Goal: Communication & Community: Answer question/provide support

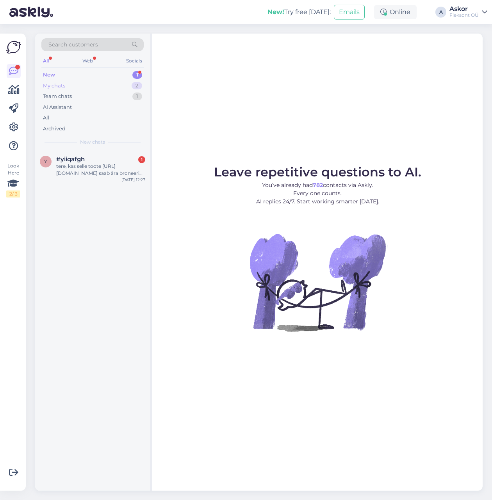
click at [81, 86] on div "My chats 2" at bounding box center [92, 85] width 102 height 11
click at [89, 74] on div "New 1" at bounding box center [92, 74] width 102 height 11
click at [82, 92] on div "Team chats 1" at bounding box center [92, 96] width 102 height 11
click at [90, 163] on div "Tere! Ma siiski küsin endiselt, kas ma peaksin minema ostma kuskilt mujalt enda…" at bounding box center [100, 170] width 89 height 14
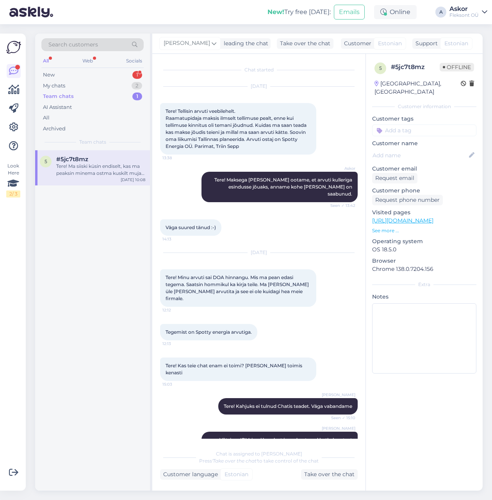
scroll to position [419, 0]
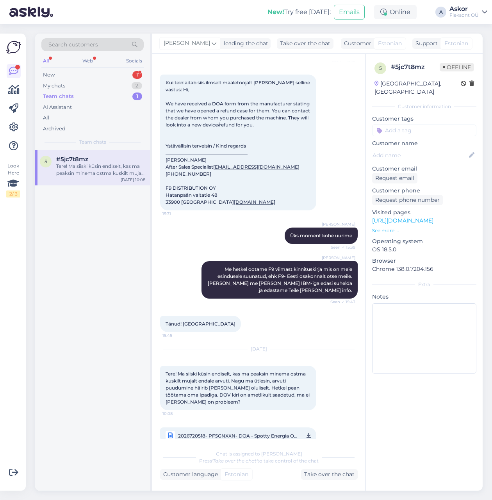
click at [172, 431] on icon at bounding box center [169, 435] width 9 height 9
drag, startPoint x: 66, startPoint y: 71, endPoint x: 78, endPoint y: 80, distance: 14.7
click at [66, 71] on div "New 1" at bounding box center [92, 74] width 102 height 11
click at [74, 157] on span "#yiiqafgh" at bounding box center [70, 159] width 28 height 7
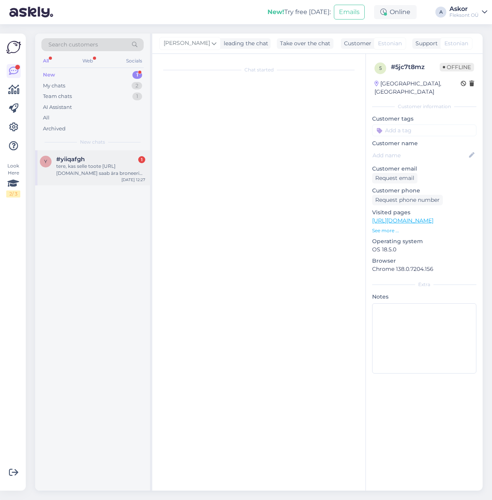
scroll to position [0, 0]
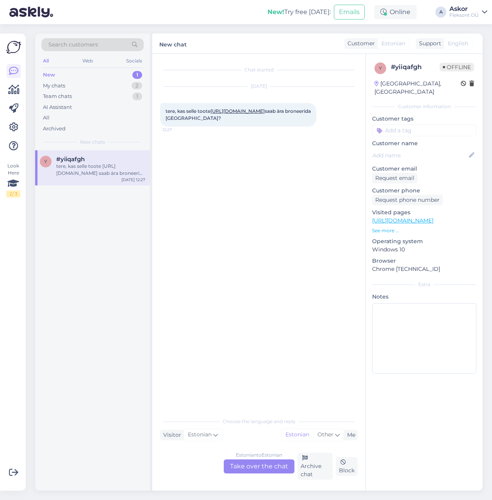
click at [225, 114] on link "[URL][DOMAIN_NAME]" at bounding box center [237, 111] width 54 height 6
click at [261, 473] on div "Estonian to Estonian Take over the chat" at bounding box center [259, 466] width 71 height 14
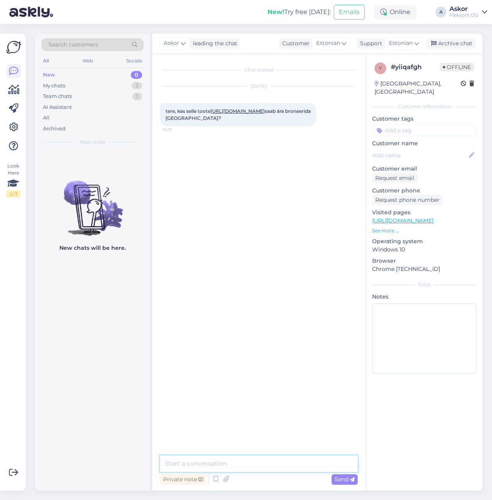
click at [217, 469] on textarea at bounding box center [258, 463] width 197 height 16
type textarea "Tere! [PERSON_NAME] nimele broneerime?"
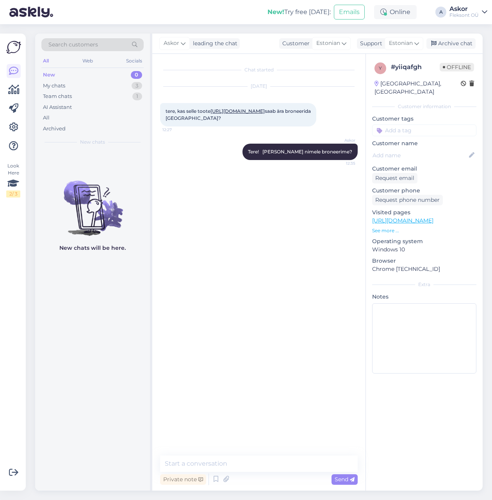
click at [384, 227] on p "See more ..." at bounding box center [424, 230] width 104 height 7
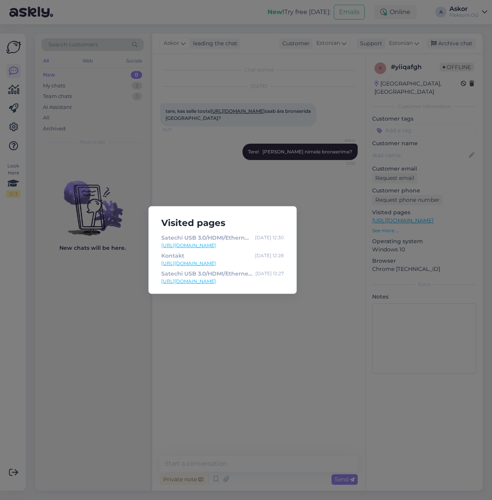
click at [305, 356] on div "Visited pages Satechi USB 3.0/HDMI/Ethernet adapter 80 € [DATE] 12:30 [URL][DOM…" at bounding box center [246, 250] width 492 height 500
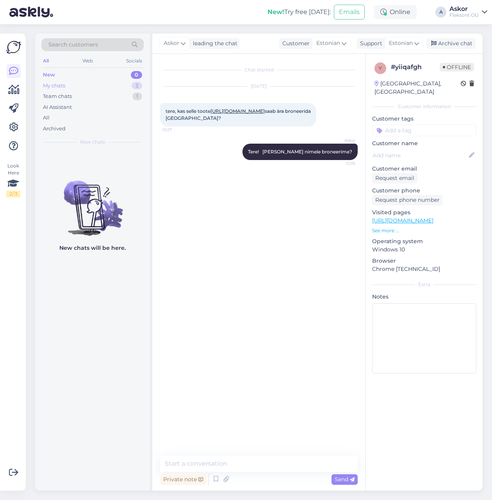
click at [90, 87] on div "My chats 3" at bounding box center [92, 85] width 102 height 11
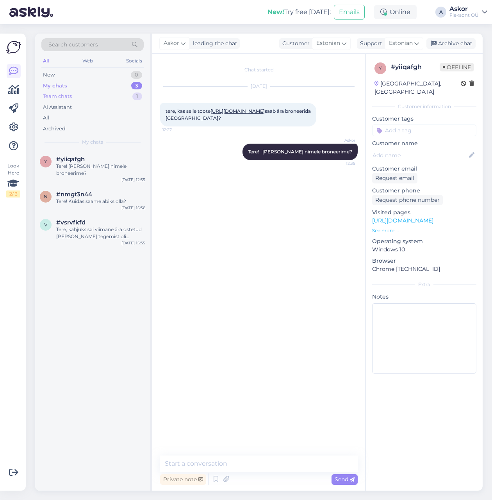
click at [106, 94] on div "Team chats 1" at bounding box center [92, 96] width 102 height 11
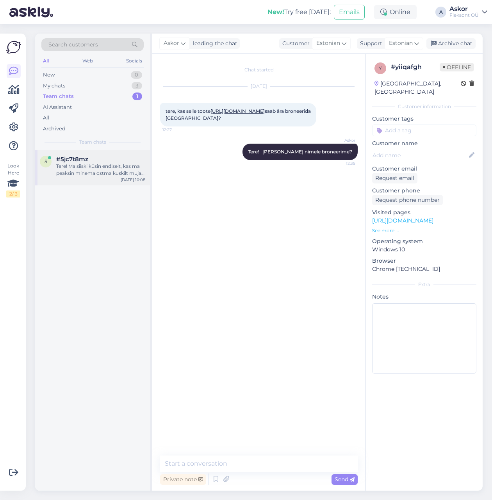
click at [101, 164] on div "Tere! Ma siiski küsin endiselt, kas ma peaksin minema ostma kuskilt mujalt enda…" at bounding box center [100, 170] width 89 height 14
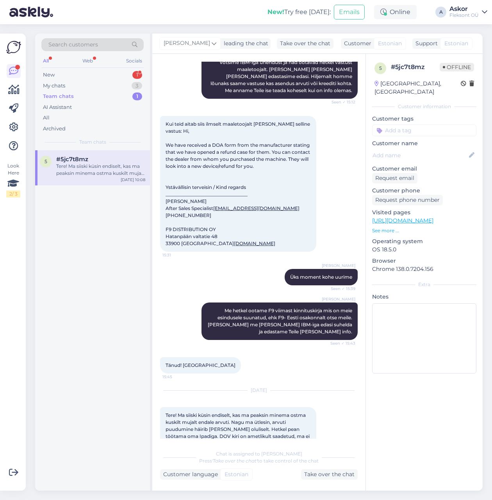
scroll to position [383, 0]
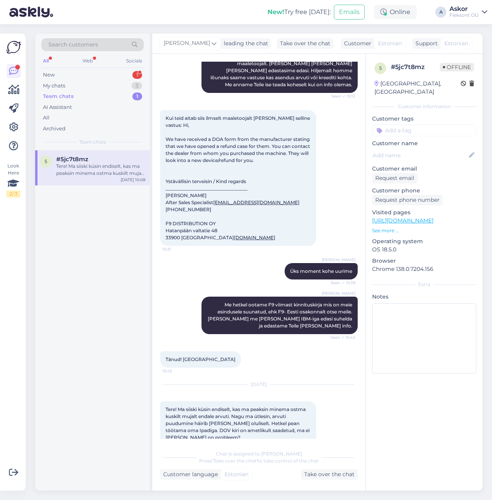
click at [386, 227] on p "See more ..." at bounding box center [424, 230] width 104 height 7
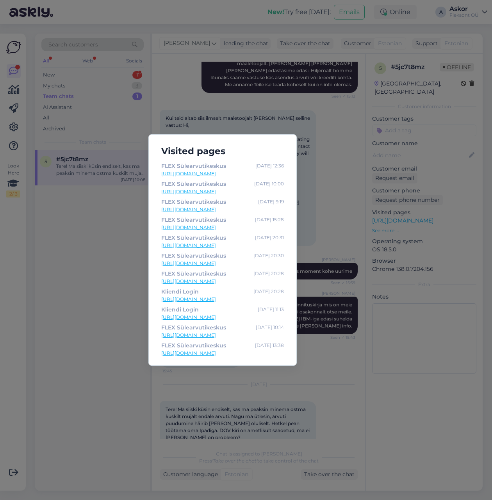
click at [441, 218] on div "Visited pages FLEX Sülearvutikeskus [DATE] 12:36 [URL][DOMAIN_NAME] FLEX Sülear…" at bounding box center [246, 250] width 492 height 500
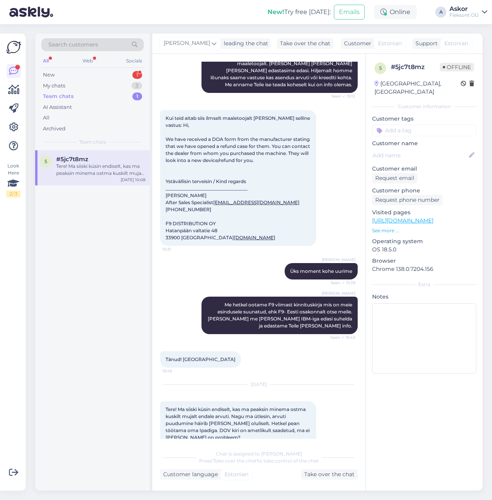
click at [92, 97] on div "Team chats 1" at bounding box center [92, 96] width 102 height 11
click at [95, 76] on div "New 1" at bounding box center [92, 74] width 102 height 11
click at [74, 165] on div "Kas arvuti hind on kivist või on [PERSON_NAME] võimalus odavamalt saada?" at bounding box center [100, 170] width 89 height 14
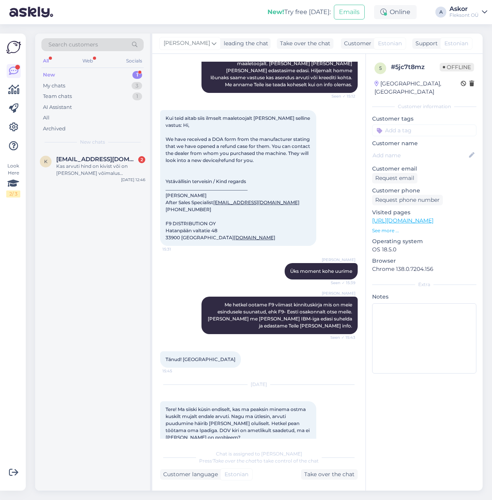
scroll to position [265, 0]
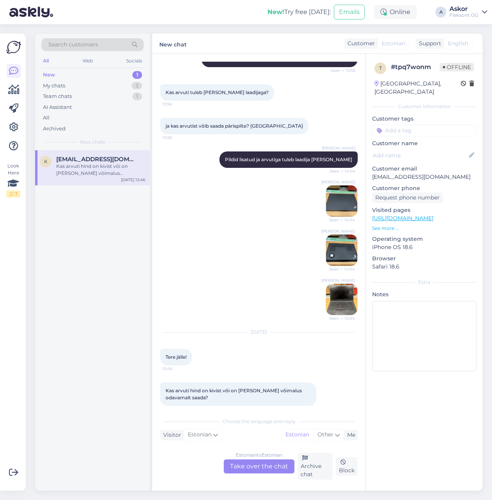
click at [390, 225] on p "See more ..." at bounding box center [424, 228] width 104 height 7
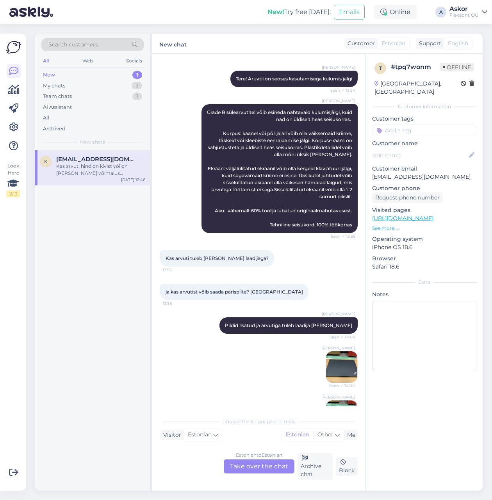
scroll to position [0, 0]
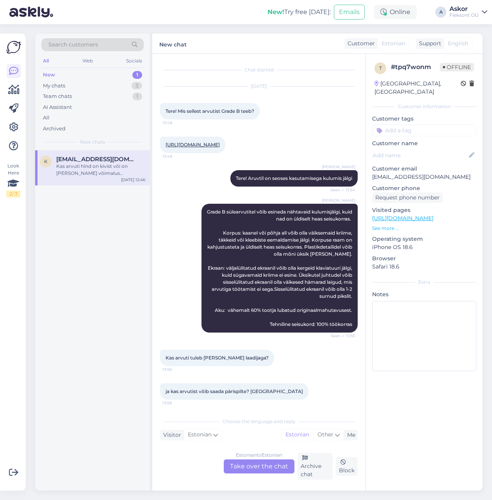
click at [220, 146] on link "[URL][DOMAIN_NAME]" at bounding box center [192, 145] width 54 height 6
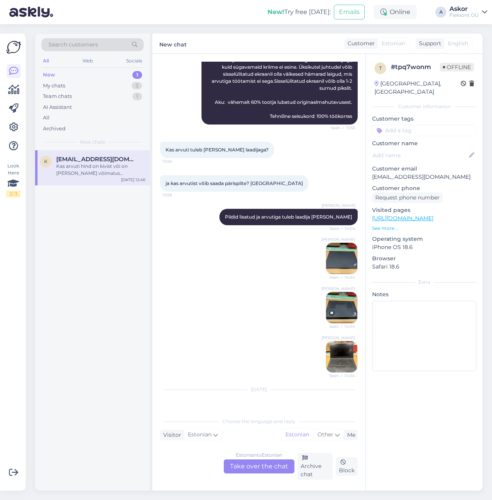
scroll to position [265, 0]
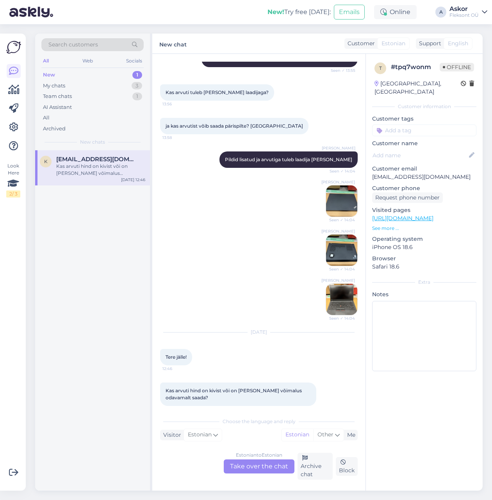
click at [257, 471] on div "Estonian to Estonian Take over the chat" at bounding box center [259, 466] width 71 height 14
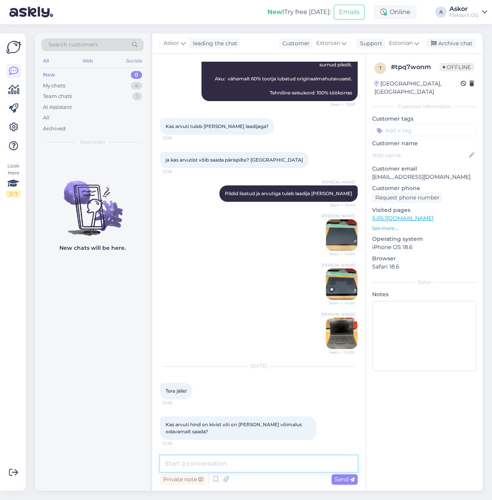
click at [213, 465] on textarea at bounding box center [258, 463] width 197 height 16
type textarea "Tere!"
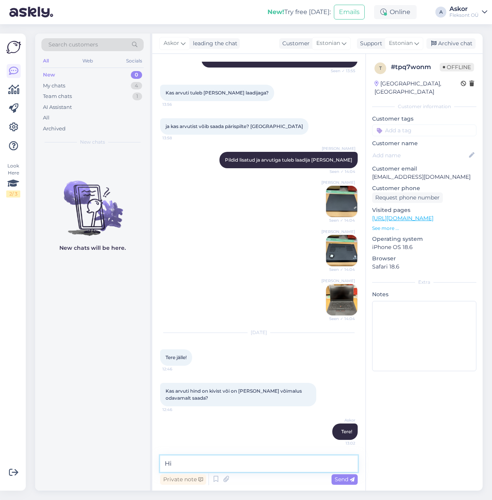
type textarea "H"
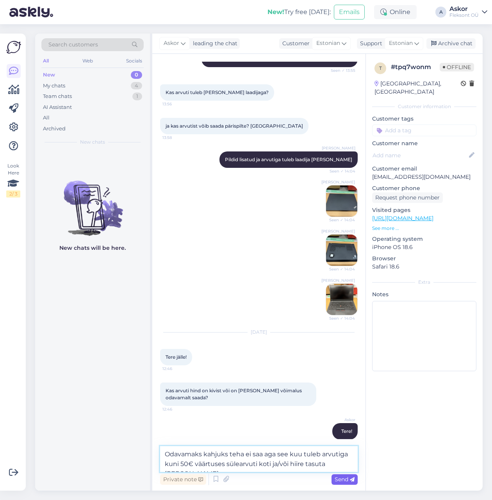
type textarea "Odavamaks kahjuks teha ei saa aga see kuu tuleb arvutiga kuni 50€ väärtuses sül…"
click at [343, 480] on span "Send" at bounding box center [344, 479] width 20 height 7
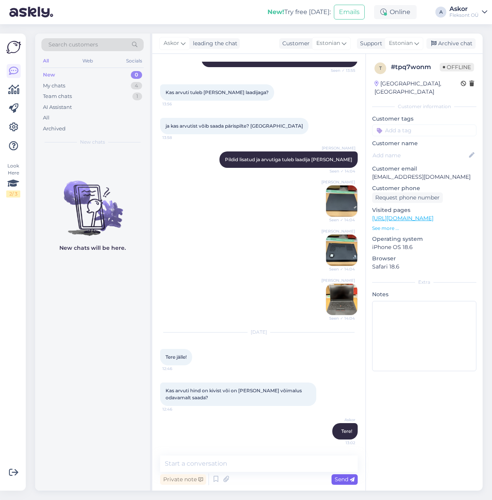
scroll to position [305, 0]
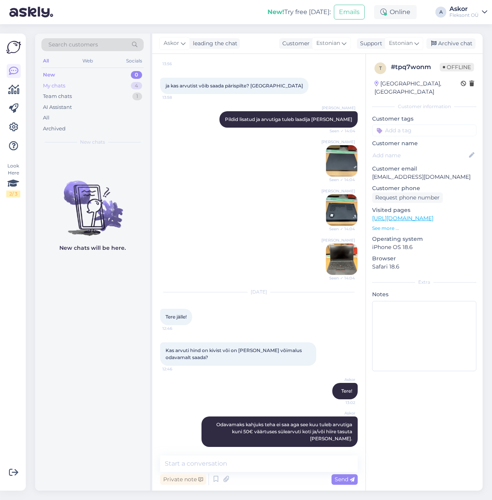
click at [60, 86] on div "My chats" at bounding box center [54, 86] width 22 height 8
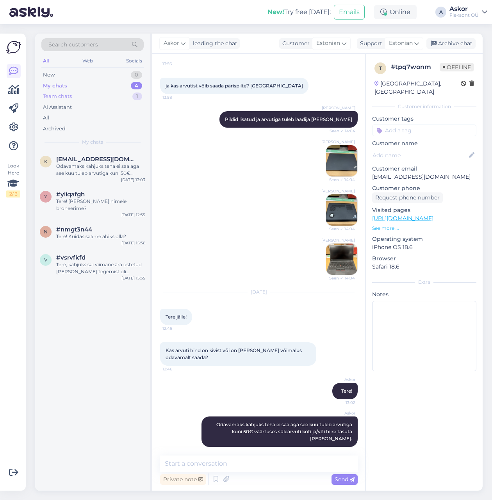
click at [67, 101] on div "New 0 My chats 4 Team chats 1 AI Assistant All Archived" at bounding box center [92, 101] width 102 height 64
click at [69, 97] on div "Team chats" at bounding box center [57, 96] width 29 height 8
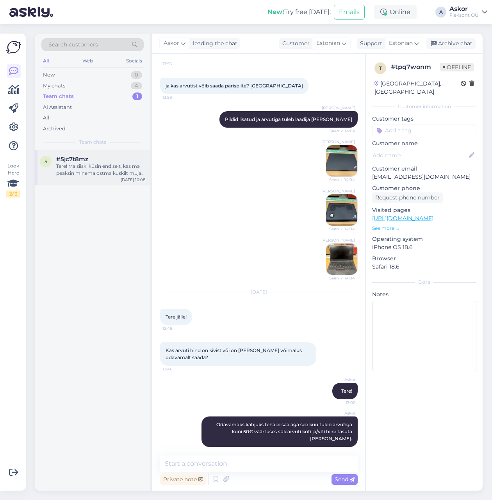
click at [94, 177] on div "5 #5jc7t8mz Tere! Ma siiski küsin endiselt, kas ma peaksin minema ostma kuskilt…" at bounding box center [92, 167] width 115 height 35
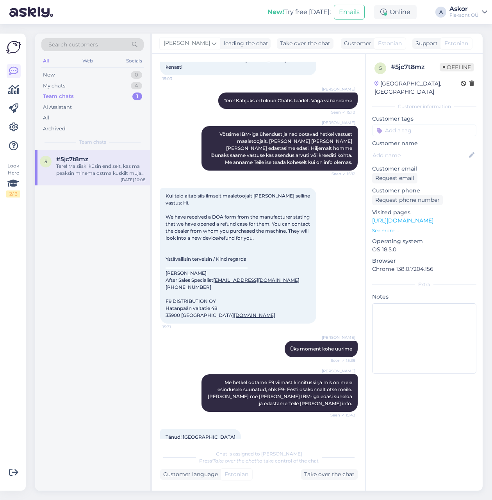
scroll to position [419, 0]
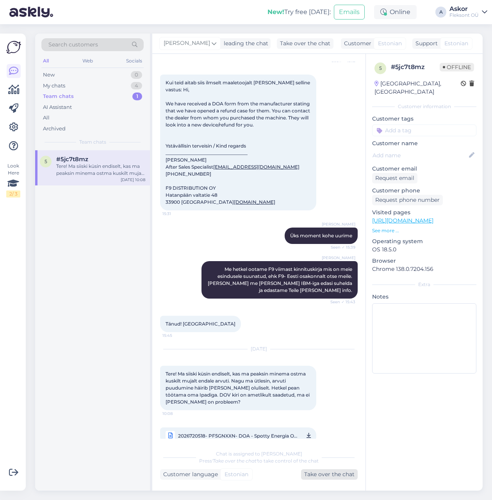
click at [327, 476] on div "Take over the chat" at bounding box center [329, 474] width 57 height 11
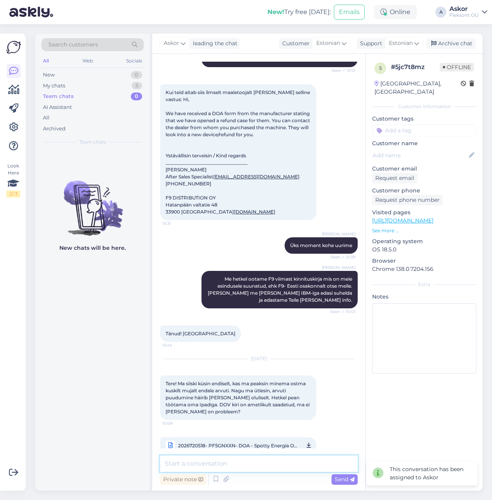
drag, startPoint x: 237, startPoint y: 466, endPoint x: 249, endPoint y: 465, distance: 12.1
click at [238, 466] on textarea at bounding box center [258, 463] width 197 height 16
click at [270, 464] on textarea "Tere! Saame Teist täiesti aru ja on väga [PERSON_NAME] olukord" at bounding box center [258, 463] width 197 height 16
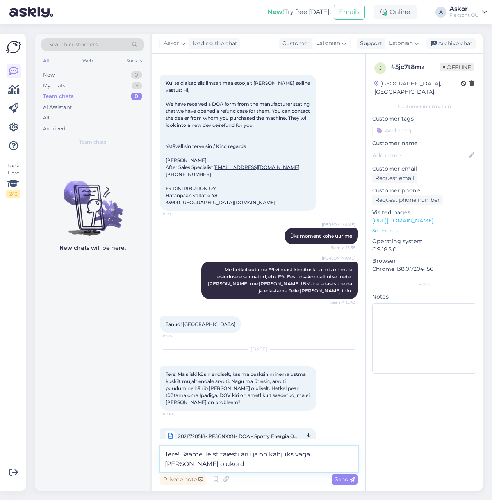
click at [254, 466] on textarea "Tere! Saame Teist täiesti aru ja on kahjuks väga [PERSON_NAME] olukord" at bounding box center [258, 459] width 197 height 26
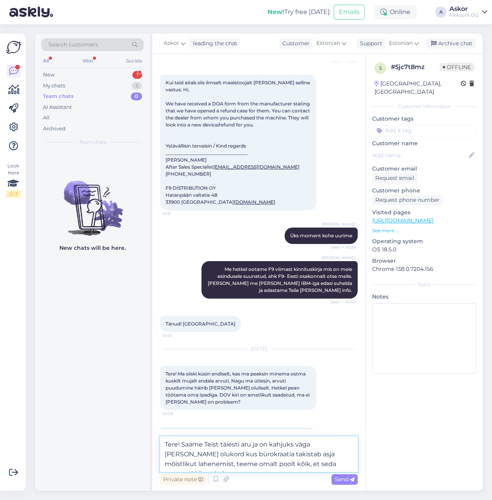
click at [250, 463] on textarea "Tere! Saame Teist täiesti aru ja on kahjuks väga [PERSON_NAME] olukord kus büro…" at bounding box center [258, 453] width 197 height 35
click at [351, 464] on textarea "Tere! Saame Teist täiesti aru ja on kahjuks väga [PERSON_NAME] olukord kus büro…" at bounding box center [258, 453] width 197 height 35
type textarea "Tere! Saame Teist täiesti aru ja on kahjuks väga [PERSON_NAME] olukord kus büro…"
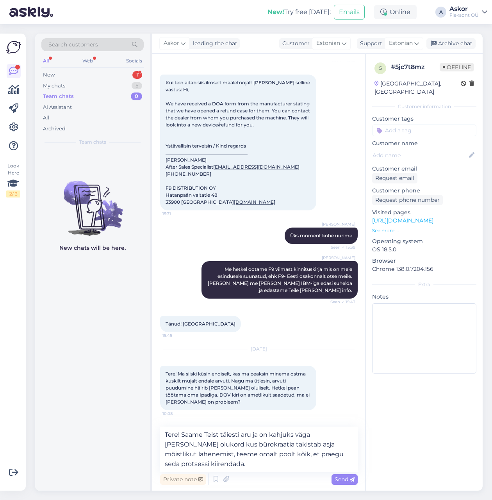
click at [341, 479] on span "Send" at bounding box center [344, 479] width 20 height 7
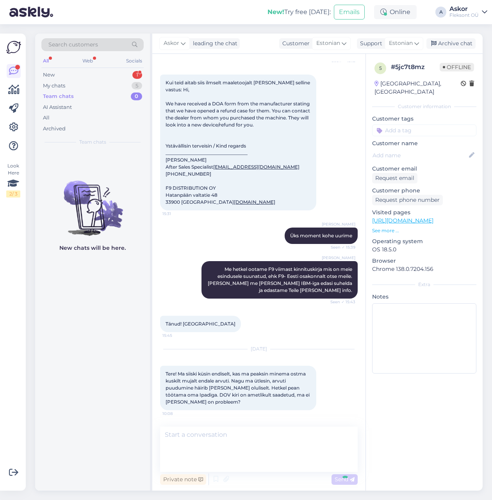
scroll to position [456, 0]
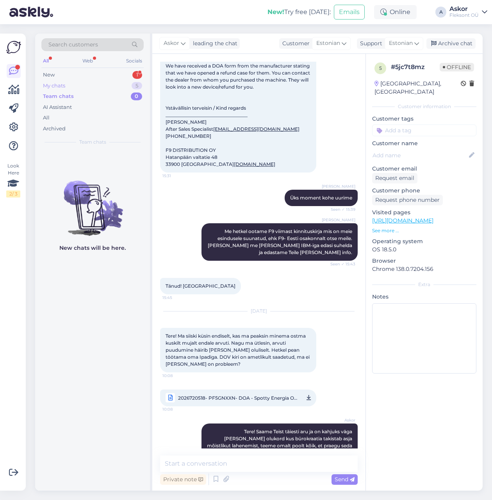
click at [68, 83] on div "My chats 5" at bounding box center [92, 85] width 102 height 11
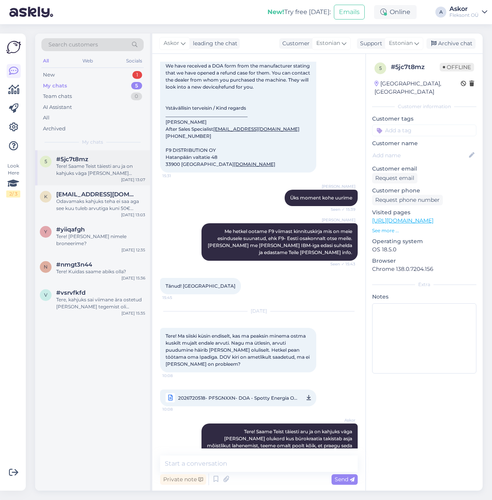
click at [71, 169] on div "Tere! Saame Teist täiesti aru ja on kahjuks väga [PERSON_NAME] olukord kus büro…" at bounding box center [100, 170] width 89 height 14
click at [79, 211] on div "Odavamaks kahjuks teha ei saa aga see kuu tuleb arvutiga kuni 50€ väärtuses sül…" at bounding box center [100, 205] width 89 height 14
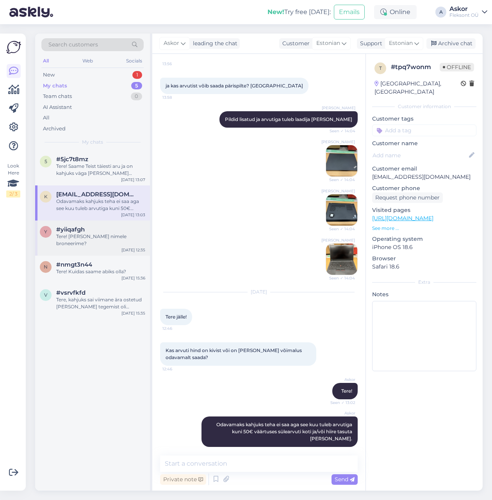
click at [97, 232] on div "#yiiqafgh" at bounding box center [100, 229] width 89 height 7
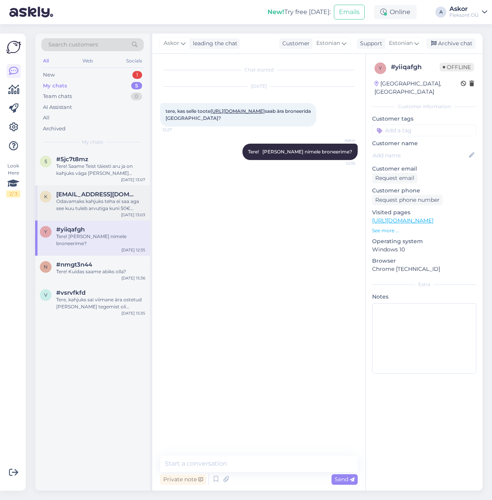
click at [76, 206] on div "Odavamaks kahjuks teha ei saa aga see kuu tuleb arvutiga kuni 50€ väärtuses sül…" at bounding box center [100, 205] width 89 height 14
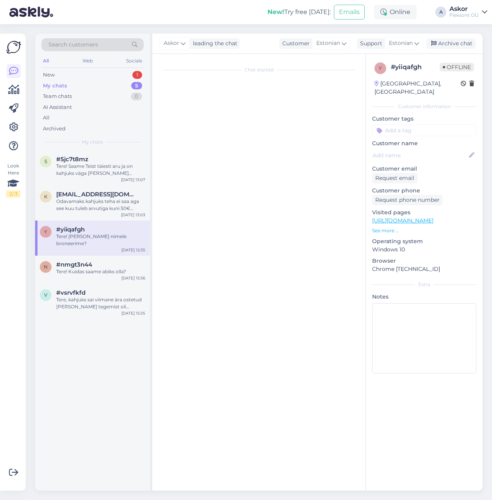
scroll to position [305, 0]
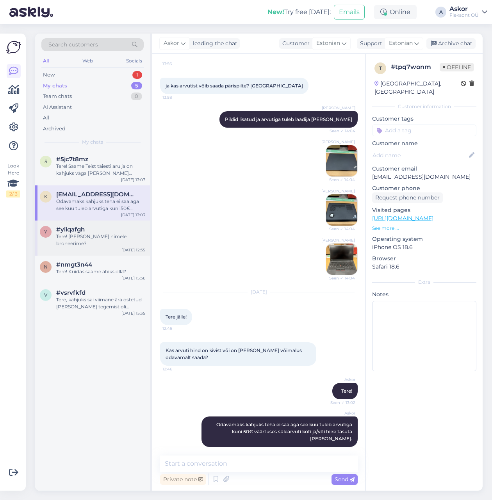
click at [83, 234] on div "Tere! [PERSON_NAME] nimele broneerime?" at bounding box center [100, 240] width 89 height 14
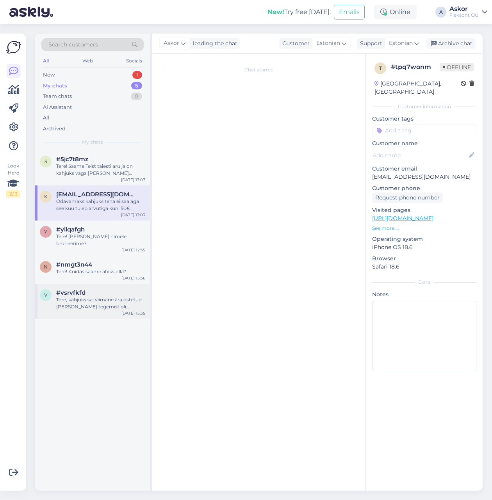
scroll to position [0, 0]
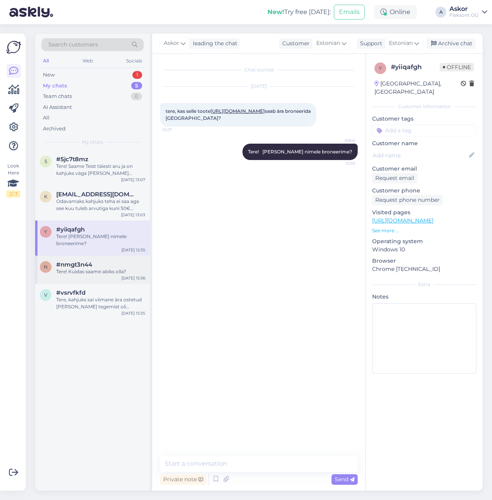
click at [91, 269] on div "n #nmgt3n44 Tere! Kuidas saame abiks olla? [DATE] 15:36" at bounding box center [92, 270] width 115 height 28
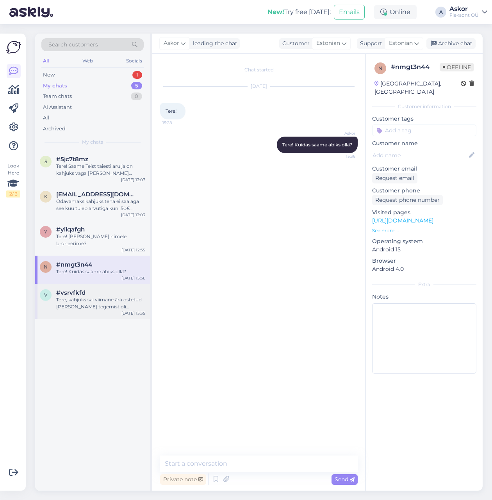
click at [100, 303] on div "Tere, kahjuks sai viimane ära ostetud [PERSON_NAME] tegemist oli vanema mudelig…" at bounding box center [100, 303] width 89 height 14
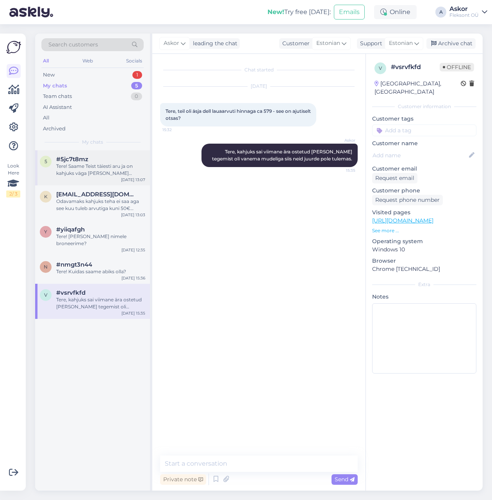
click at [117, 165] on div "Tere! Saame Teist täiesti aru ja on kahjuks väga [PERSON_NAME] olukord kus büro…" at bounding box center [100, 170] width 89 height 14
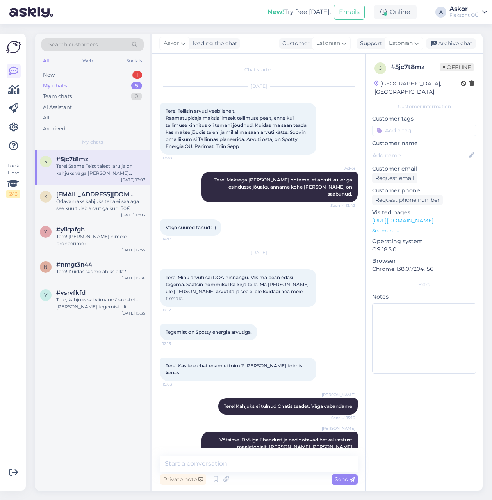
scroll to position [456, 0]
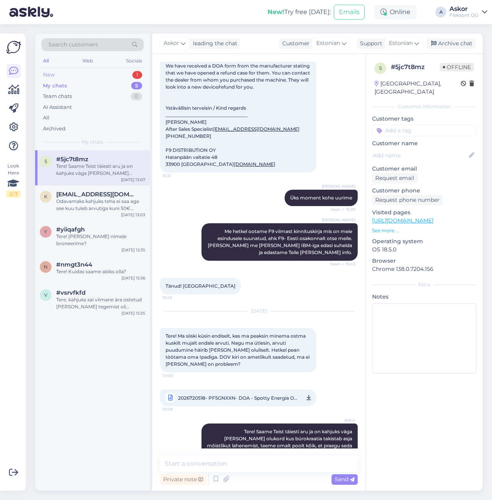
click at [101, 73] on div "New 1" at bounding box center [92, 74] width 102 height 11
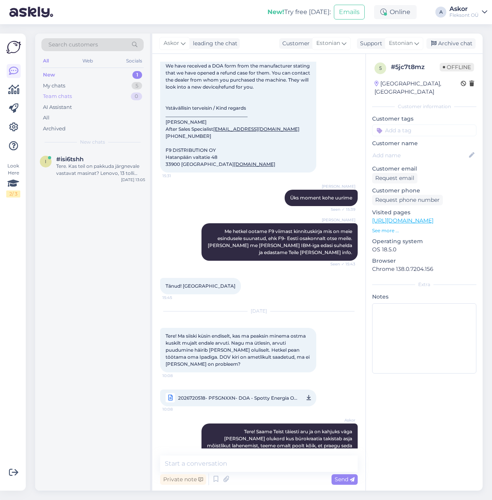
click at [99, 91] on div "Team chats 0" at bounding box center [92, 96] width 102 height 11
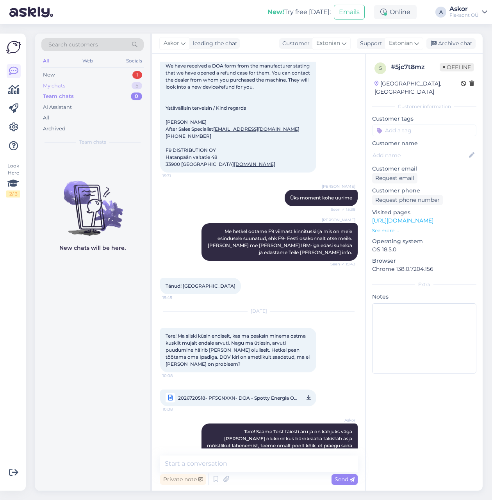
click at [79, 85] on div "My chats 5" at bounding box center [92, 85] width 102 height 11
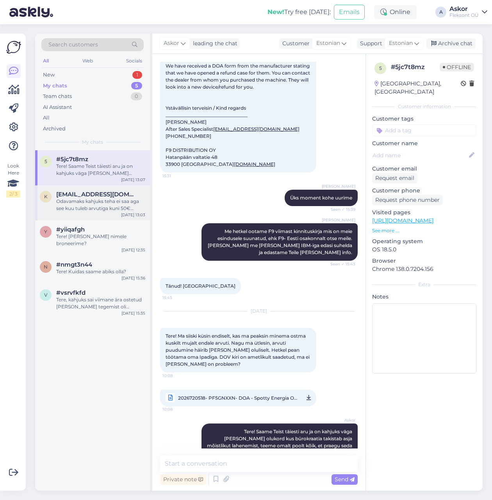
click at [102, 210] on div "Odavamaks kahjuks teha ei saa aga see kuu tuleb arvutiga kuni 50€ väärtuses sül…" at bounding box center [100, 205] width 89 height 14
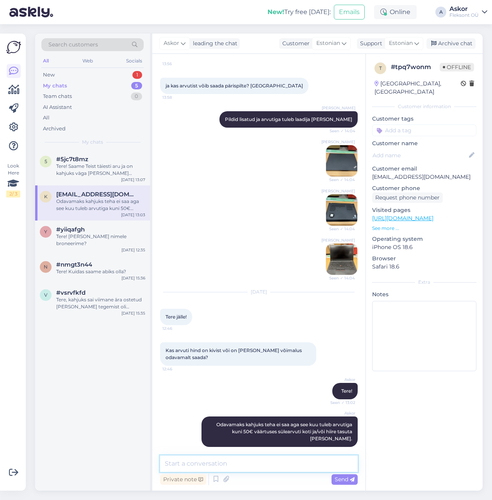
click at [239, 461] on textarea at bounding box center [258, 463] width 197 height 16
drag, startPoint x: 92, startPoint y: 241, endPoint x: 133, endPoint y: 250, distance: 41.1
click at [92, 241] on div "y #yiiqafgh Tere! [PERSON_NAME] nimele broneerime? [DATE] 12:35" at bounding box center [92, 237] width 115 height 35
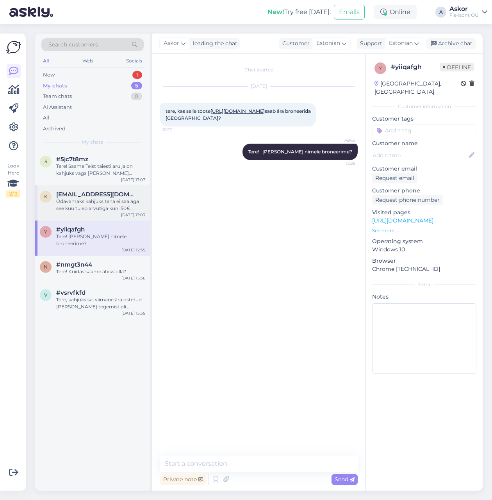
click at [82, 205] on div "Odavamaks kahjuks teha ei saa aga see kuu tuleb arvutiga kuni 50€ väärtuses sül…" at bounding box center [100, 205] width 89 height 14
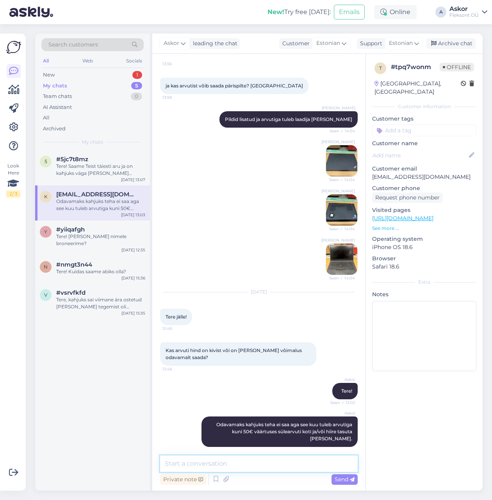
click at [220, 463] on textarea at bounding box center [258, 463] width 197 height 16
click at [250, 463] on textarea at bounding box center [258, 463] width 197 height 16
click at [93, 241] on div "y #yiiqafgh Tere! [PERSON_NAME] nimele broneerime? [DATE] 12:35" at bounding box center [92, 237] width 115 height 35
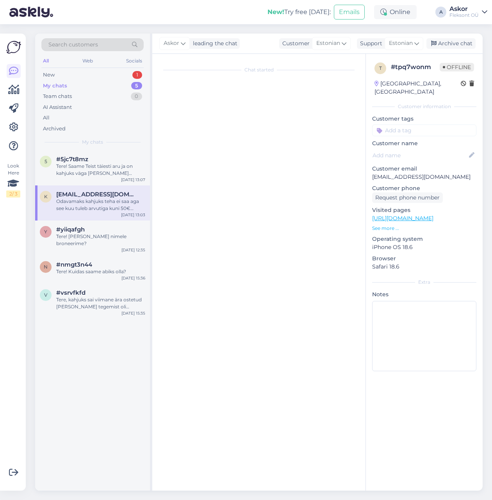
scroll to position [0, 0]
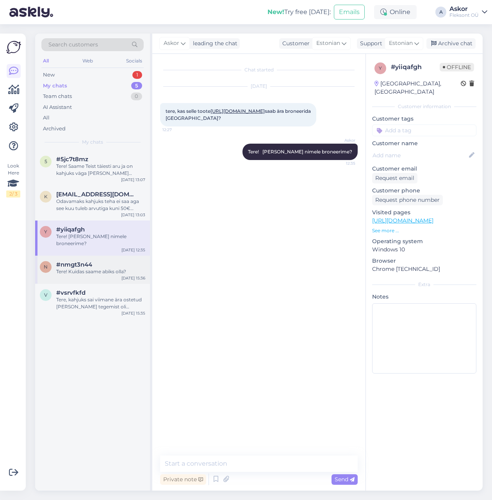
click at [73, 270] on div "n #nmgt3n44 Tere! Kuidas saame abiks olla? [DATE] 15:36" at bounding box center [92, 270] width 115 height 28
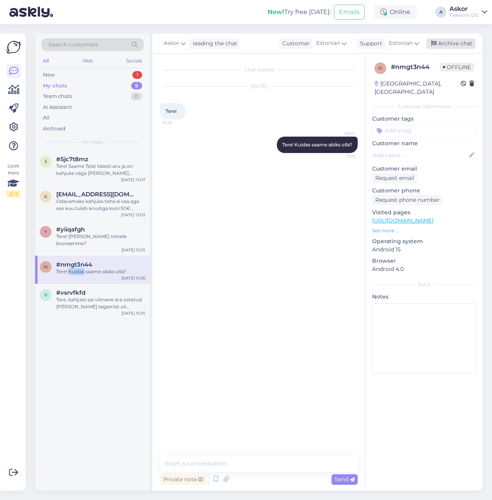
click at [439, 40] on div "Archive chat" at bounding box center [450, 43] width 49 height 11
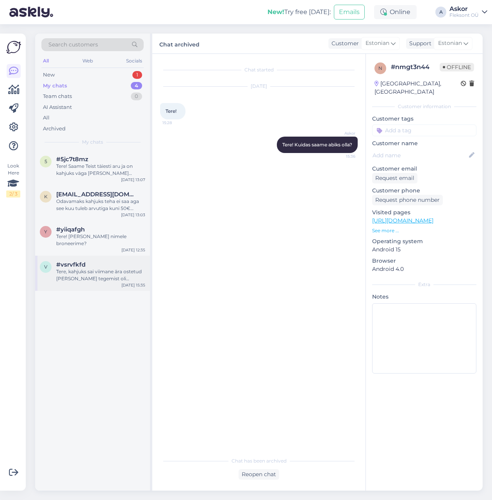
click at [89, 261] on div "#vsrvfkfd" at bounding box center [100, 264] width 89 height 7
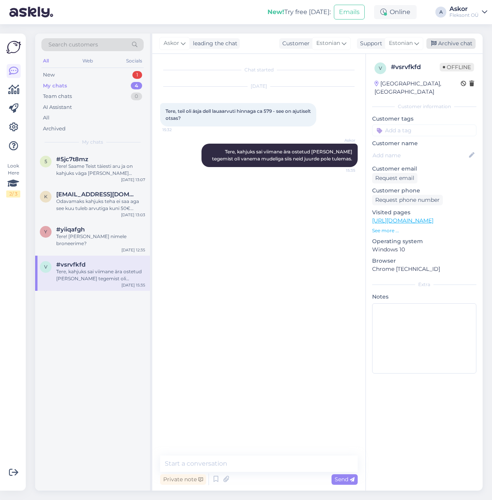
click at [460, 46] on div "Archive chat" at bounding box center [450, 43] width 49 height 11
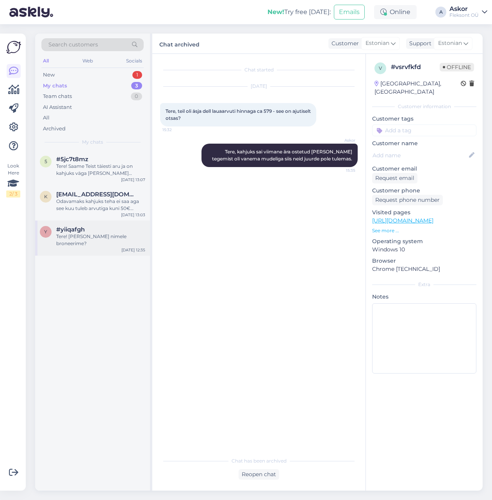
click at [85, 243] on div "y #yiiqafgh Tere! [PERSON_NAME] nimele broneerime? [DATE] 12:35" at bounding box center [92, 237] width 115 height 35
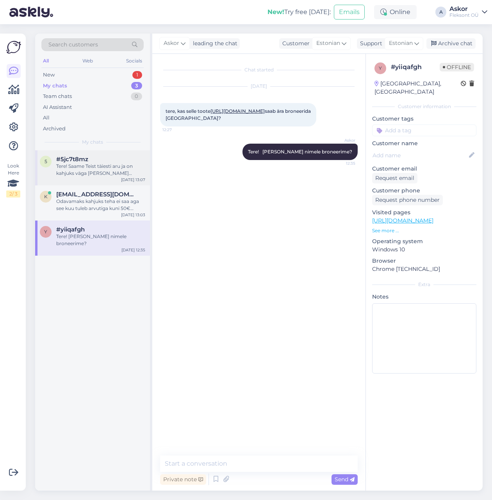
click at [89, 174] on div "Tere! Saame Teist täiesti aru ja on kahjuks väga [PERSON_NAME] olukord kus büro…" at bounding box center [100, 170] width 89 height 14
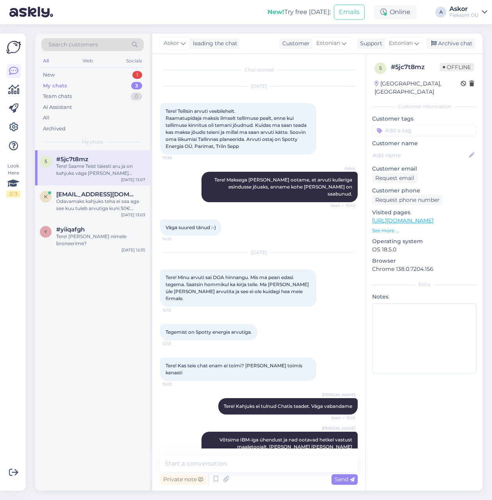
scroll to position [456, 0]
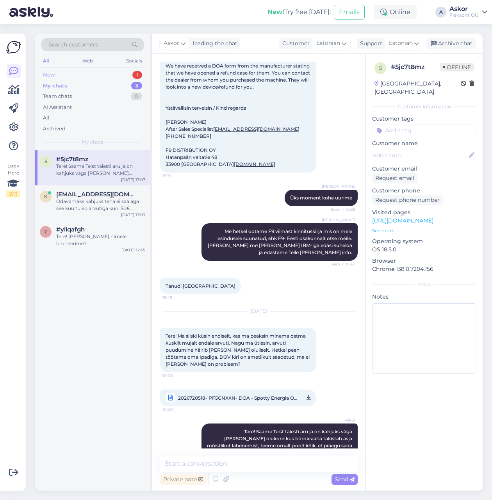
click at [71, 76] on div "New 1" at bounding box center [92, 74] width 102 height 11
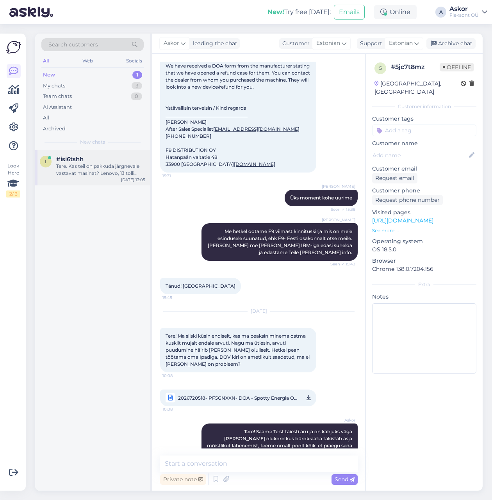
click at [72, 170] on div "Tere. Kas teil on pakkuda järgnevale vastavat masinat? Lenovo, 13 tolli yoga, r…" at bounding box center [100, 170] width 89 height 14
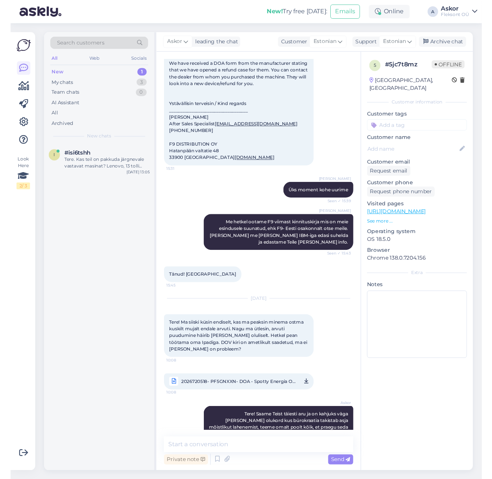
scroll to position [0, 0]
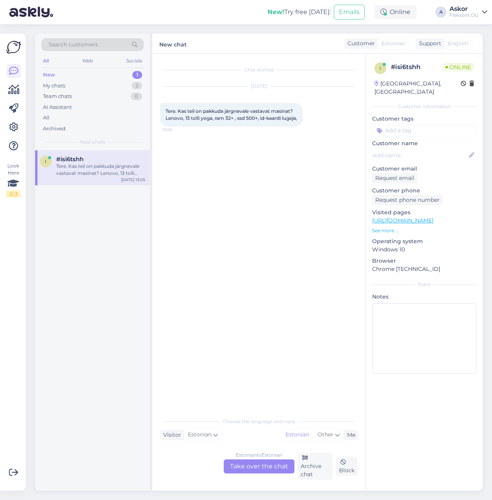
click at [264, 472] on div "Estonian to Estonian Take over the chat" at bounding box center [259, 466] width 71 height 14
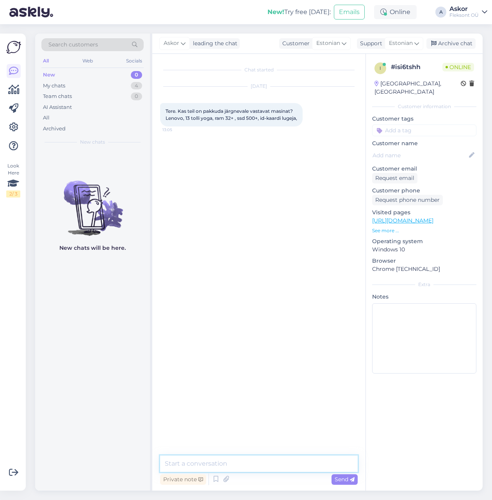
click at [219, 466] on textarea at bounding box center [258, 463] width 197 height 16
type textarea "Tere! Hetkel kahjuks mitte."
click at [336, 479] on span "Send" at bounding box center [344, 479] width 20 height 7
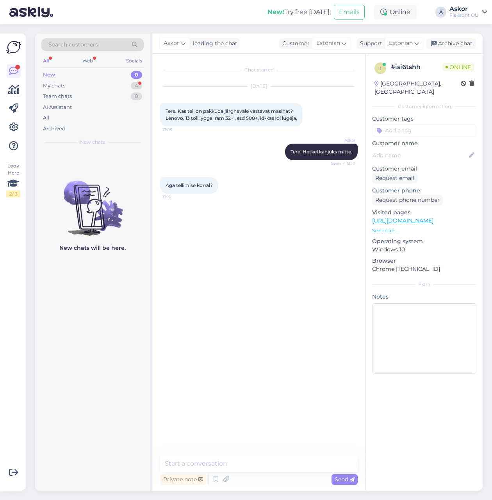
click at [214, 226] on div "Chat started [DATE] Tere. Kas teil on pakkuda järgnevale vastavat masinat? Leno…" at bounding box center [262, 255] width 204 height 387
click at [393, 227] on p "See more ..." at bounding box center [424, 230] width 104 height 7
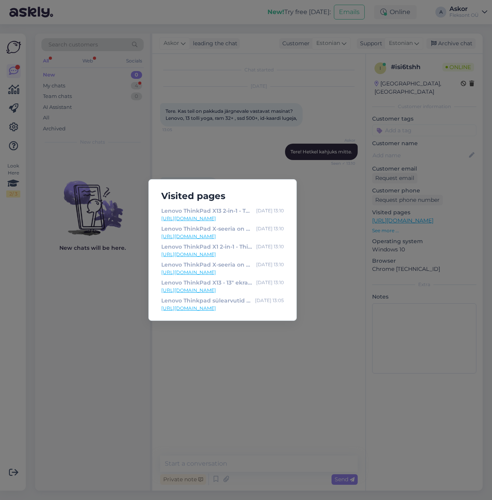
click at [273, 368] on div "Visited pages Lenovo ThinkPad X13 2-in-1 - ThinkPad X-seeria sülearvutid - Leno…" at bounding box center [246, 250] width 492 height 500
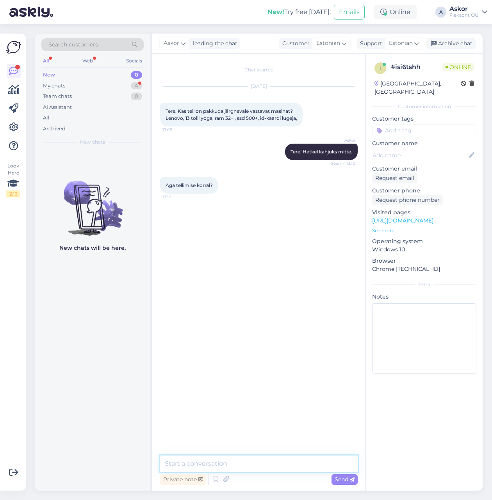
click at [203, 465] on textarea at bounding box center [258, 463] width 197 height 16
type textarea "P"
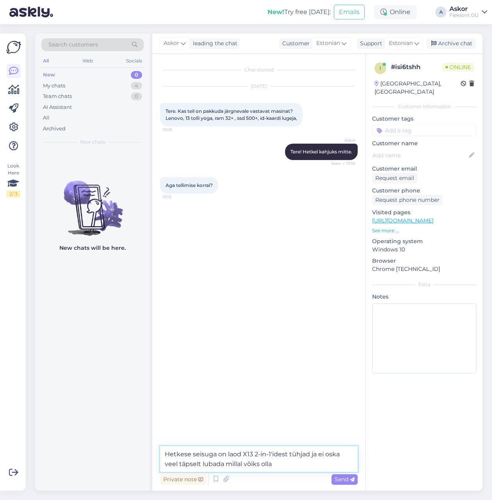
drag, startPoint x: 296, startPoint y: 467, endPoint x: 318, endPoint y: 453, distance: 25.8
click at [318, 453] on textarea "Hetkese seisuga on laod X13 2-in-1'idest tühjad ja ei oska veel täpselt lubada …" at bounding box center [258, 459] width 197 height 26
click at [289, 467] on textarea "Hetkese seisuga on laod X13 2-in-1'idest tühjad ja on ootamas uusi mudeleid," at bounding box center [258, 459] width 197 height 26
drag, startPoint x: 288, startPoint y: 453, endPoint x: 271, endPoint y: 452, distance: 16.8
click at [271, 452] on textarea "Hetkese seisuga on laod X13 2-in-1'idest tühjad ja on ootamas uusi mudeleid," at bounding box center [258, 459] width 197 height 26
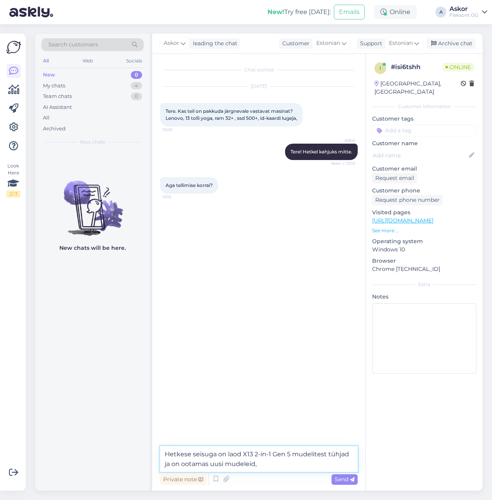
click at [274, 468] on textarea "Hetkese seisuga on laod X13 2-in-1 Gen 5 mudelitest tühjad ja on ootamas uusi m…" at bounding box center [258, 459] width 197 height 26
drag, startPoint x: 262, startPoint y: 466, endPoint x: 159, endPoint y: 460, distance: 103.6
click at [159, 460] on div "Chat started [DATE] Tere. Kas teil on pakkuda järgnevale vastavat masinat? Leno…" at bounding box center [258, 272] width 213 height 437
click at [243, 454] on textarea "Hetkese seisuga on laod X13 2-in-1 Gen 5 mudelitest tühjad ja" at bounding box center [258, 459] width 197 height 26
click at [327, 453] on textarea "Hetkese seisuga on laod X13 2-in-1 Gen 5 mudelitest tühjad ja" at bounding box center [258, 459] width 197 height 26
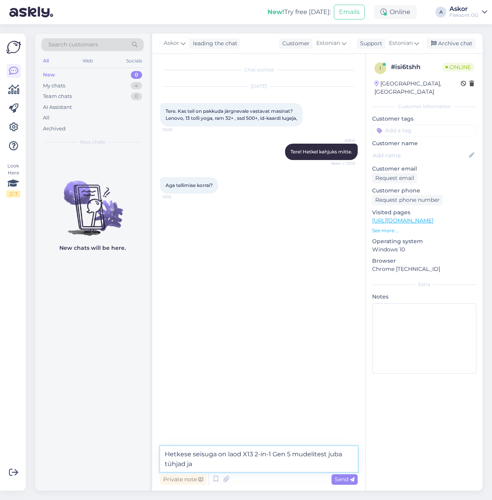
click at [238, 467] on textarea "Hetkese seisuga on laod X13 2-in-1 Gen 5 mudelitest juba tühjad ja" at bounding box center [258, 459] width 197 height 26
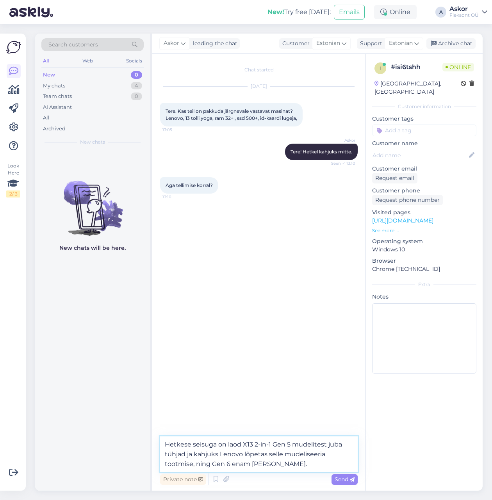
drag, startPoint x: 290, startPoint y: 465, endPoint x: 172, endPoint y: 455, distance: 118.6
click at [172, 455] on textarea "Hetkese seisuga on laod X13 2-in-1 Gen 5 mudelitest juba tühjad ja kahjuks Leno…" at bounding box center [258, 453] width 197 height 35
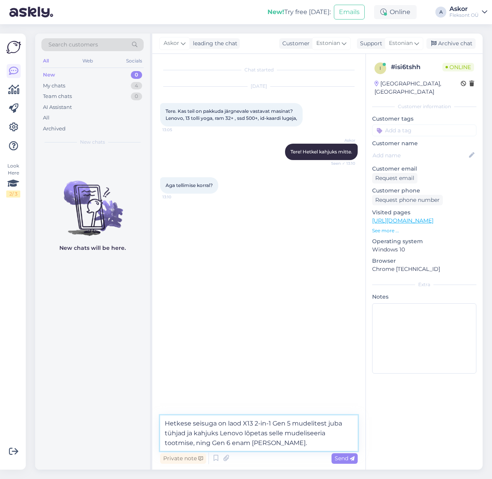
drag, startPoint x: 293, startPoint y: 443, endPoint x: 165, endPoint y: 435, distance: 128.6
click at [165, 435] on textarea "Hetkese seisuga on laod X13 2-in-1 Gen 5 mudelitest juba tühjad ja kahjuks Leno…" at bounding box center [258, 432] width 197 height 35
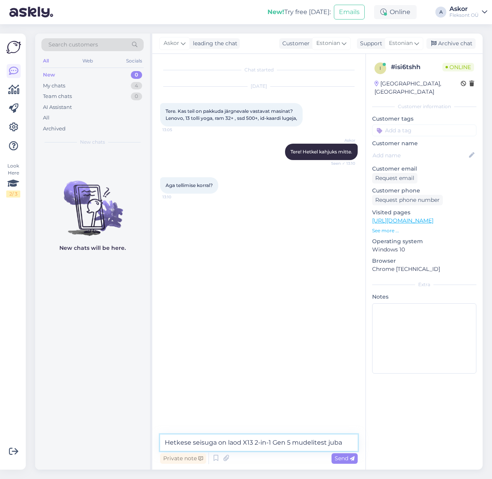
click at [273, 443] on textarea "Hetkese seisuga on laod X13 2-in-1 Gen 5 mudelitest juba" at bounding box center [258, 442] width 197 height 16
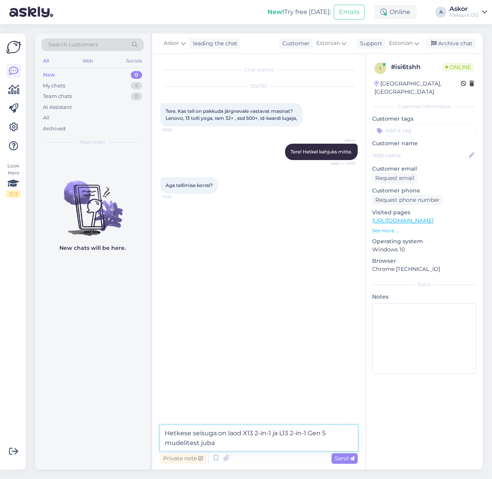
drag, startPoint x: 247, startPoint y: 444, endPoint x: 309, endPoint y: 434, distance: 62.7
click at [309, 434] on textarea "Hetkese seisuga on laod X13 2-in-1 ja L13 2-in-1 Gen 5 mudelitest juba" at bounding box center [258, 438] width 197 height 26
click at [272, 432] on textarea "Hetkese seisuga on laod X13 2-in-1 ja L13 2-in-1 mudelitest juba tühjad, X13" at bounding box center [258, 438] width 197 height 26
click at [293, 444] on textarea "Hetkese seisuga on laod X13 2-in-1 (yoga) ja L13 2-in-1 mudelitest juba tühjad,…" at bounding box center [258, 438] width 197 height 26
click at [269, 443] on textarea "Hetkese seisuga on laod X13 2-in-1 (yoga) ja L13 2-in-1 mudelitest juba tühjad,…" at bounding box center [258, 438] width 197 height 26
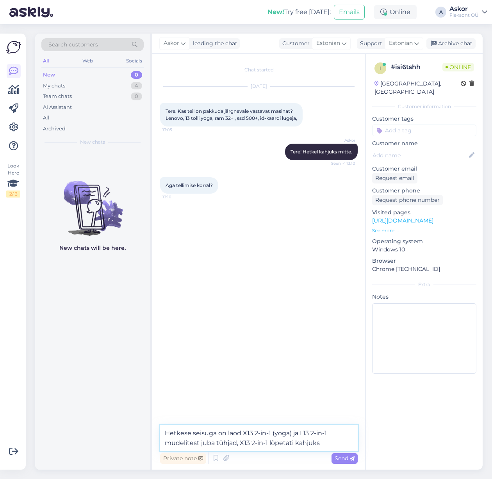
click at [324, 443] on textarea "Hetkese seisuga on laod X13 2-in-1 (yoga) ja L13 2-in-1 mudelitest juba tühjad,…" at bounding box center [258, 438] width 197 height 26
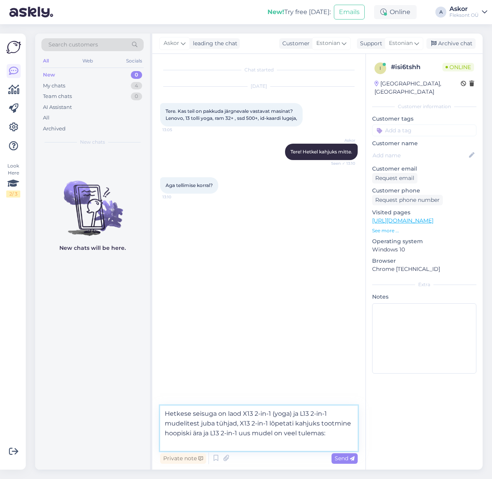
paste textarea "[URL][DOMAIN_NAME][DOMAIN_NAME]"
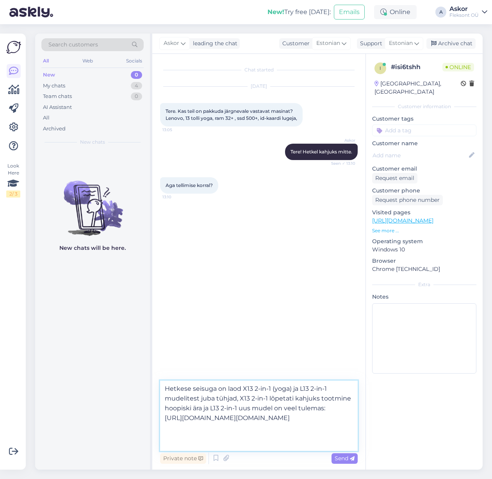
scroll to position [20, 0]
type textarea "Hetkese seisuga on laod X13 2-in-1 (yoga) ja L13 2-in-1 mudelitest juba tühjad,…"
click at [346, 459] on span "Send" at bounding box center [344, 457] width 20 height 7
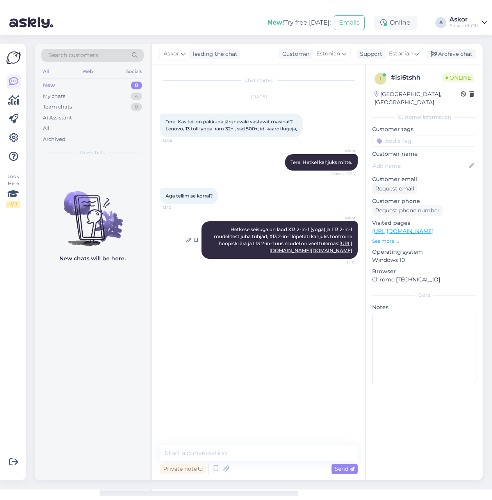
scroll to position [0, 0]
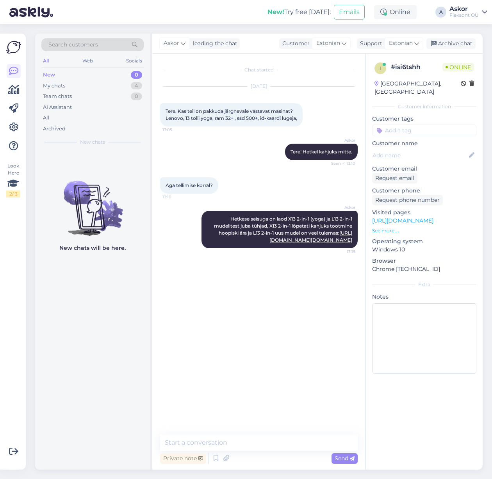
click at [273, 353] on div "Chat started [DATE] Tere. Kas teil on pakkuda järgnevale vastavat masinat? Leno…" at bounding box center [262, 245] width 204 height 366
click at [310, 243] on link "[URL][DOMAIN_NAME][DOMAIN_NAME]" at bounding box center [310, 236] width 83 height 13
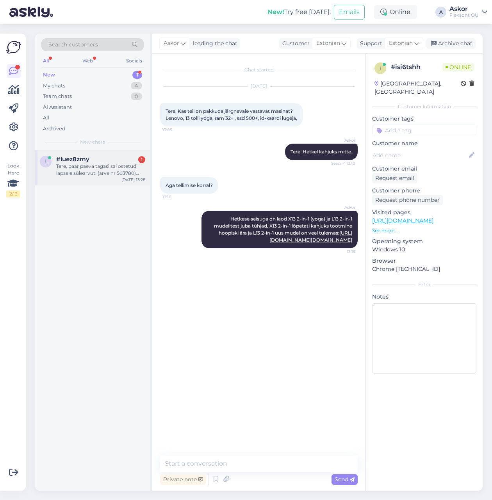
click at [101, 170] on div "Tere, paar päeva tagasi sai ostetud lapsele sülearvuti (arve nr 503780) poes öe…" at bounding box center [100, 170] width 89 height 14
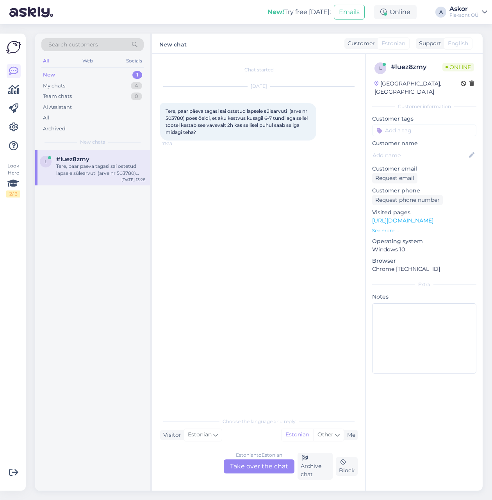
click at [385, 227] on p "See more ..." at bounding box center [424, 230] width 104 height 7
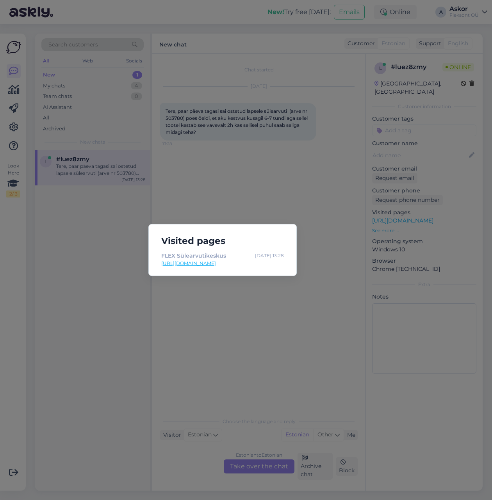
click at [330, 295] on div "Visited pages FLEX Sülearvutikeskus [DATE] 13:28 [URL][DOMAIN_NAME]" at bounding box center [246, 250] width 492 height 500
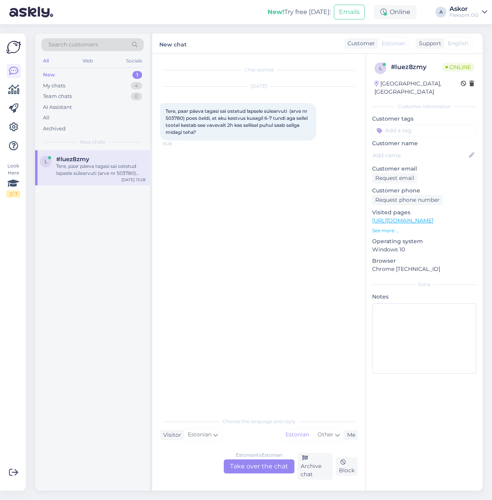
click at [176, 117] on span "Tere, paar päeva tagasi sai ostetud lapsele sülearvuti (arve nr 503780) poes öe…" at bounding box center [236, 121] width 143 height 27
copy span "503780"
click at [256, 470] on div "Estonian to Estonian Take over the chat" at bounding box center [259, 466] width 71 height 14
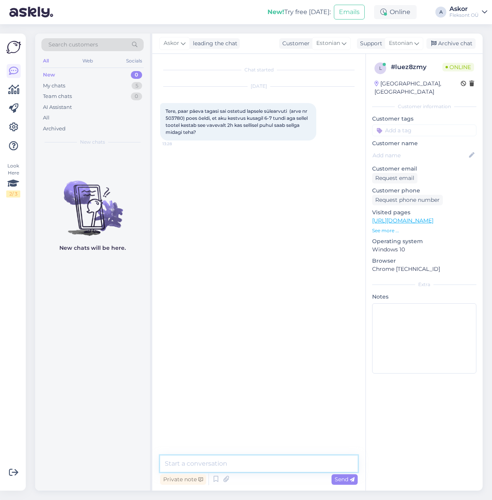
click at [220, 464] on textarea at bounding box center [258, 463] width 197 height 16
type textarea "Tere! Sellisel juhul peaksime arvuti kindalsti välja vahetama, kui aku kestvus …"
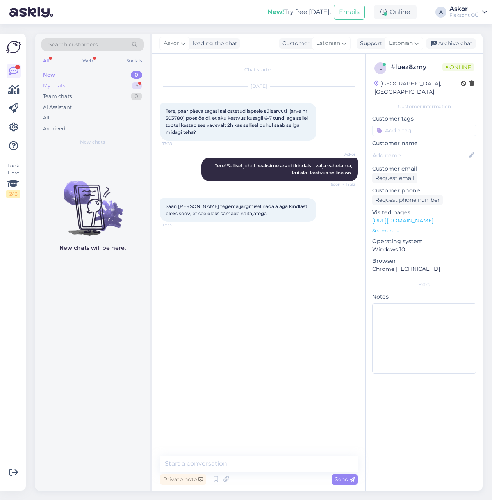
click at [81, 87] on div "My chats 5" at bounding box center [92, 85] width 102 height 11
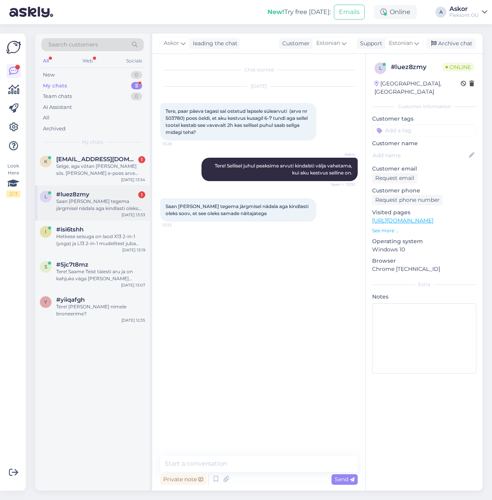
click at [83, 203] on div "Saan [PERSON_NAME] tegema järgmisel nädala aga kindlasti oleks soov, et see ole…" at bounding box center [100, 205] width 89 height 14
click at [90, 172] on div "Selge, aga võtan [PERSON_NAME] siis. [PERSON_NAME] e-poes arve kirjutada [EMAIL…" at bounding box center [100, 170] width 89 height 14
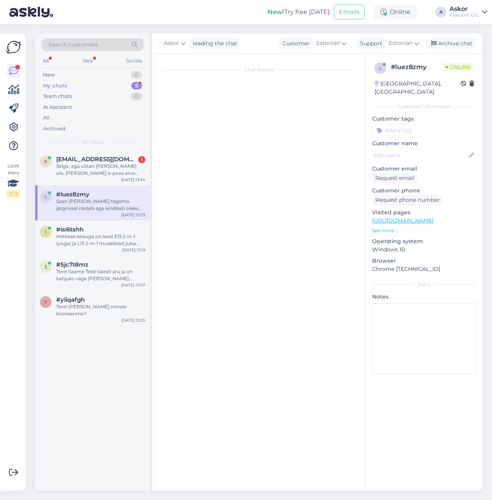
scroll to position [346, 0]
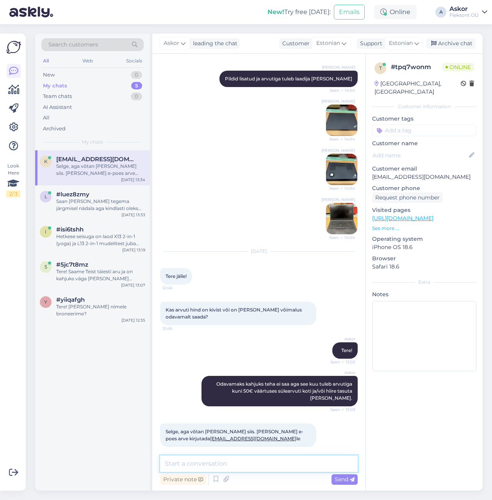
click at [224, 460] on textarea at bounding box center [258, 463] width 197 height 16
click at [88, 203] on div "Saan [PERSON_NAME] tegema järgmisel nädala aga kindlasti oleks soov, et see ole…" at bounding box center [100, 205] width 89 height 14
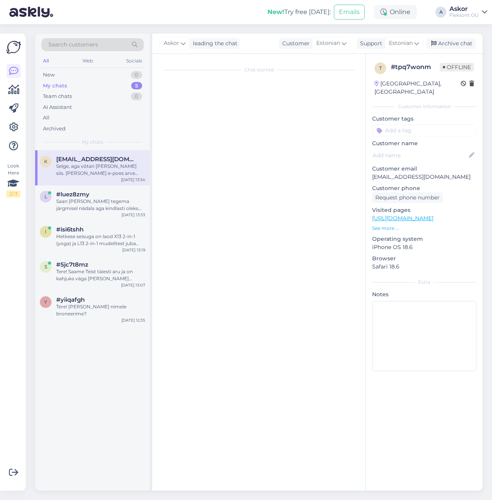
scroll to position [0, 0]
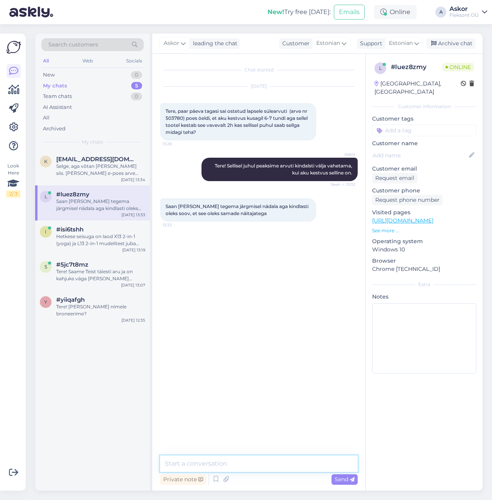
click at [224, 461] on textarea at bounding box center [258, 463] width 197 height 16
click at [197, 462] on textarea "[PERSON_NAME]" at bounding box center [258, 463] width 197 height 16
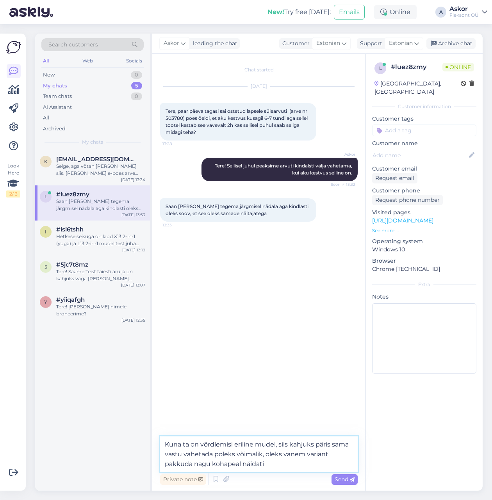
type textarea "Kuna ta on võrdlemisi eriline mudel, siis kahjuks päris sama vastu vahetada pol…"
drag, startPoint x: 339, startPoint y: 479, endPoint x: 337, endPoint y: 483, distance: 4.4
click at [339, 479] on span "Send" at bounding box center [344, 479] width 20 height 7
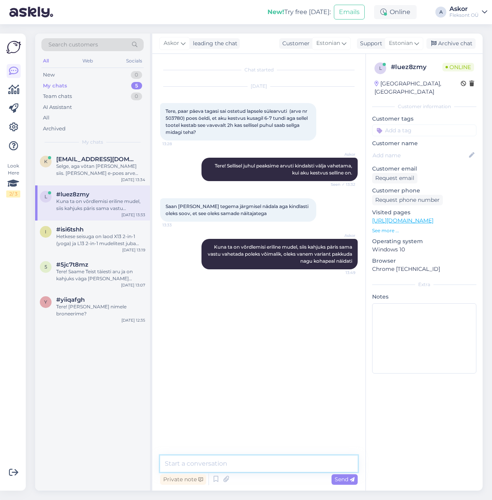
click at [215, 461] on textarea at bounding box center [258, 463] width 197 height 16
paste textarea "[URL][DOMAIN_NAME]"
type textarea "[URL][DOMAIN_NAME]"
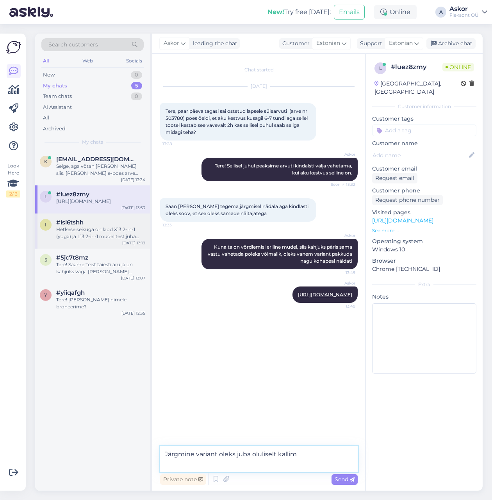
paste textarea "[URL][DOMAIN_NAME]"
type textarea "Järgmine variant oleks juba oluliselt kallim [URL][DOMAIN_NAME]"
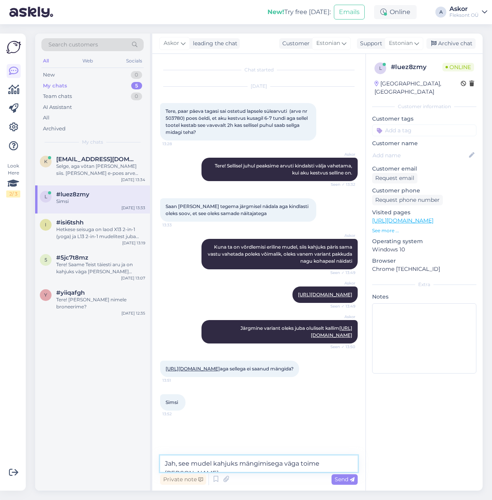
type textarea "Jah, see mudel kahjuks mängimisega väga toime [PERSON_NAME]."
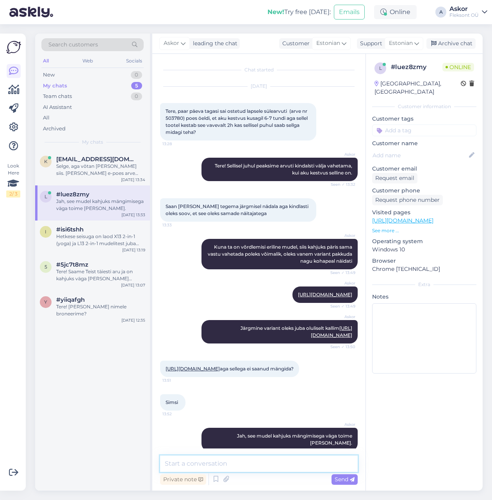
scroll to position [18, 0]
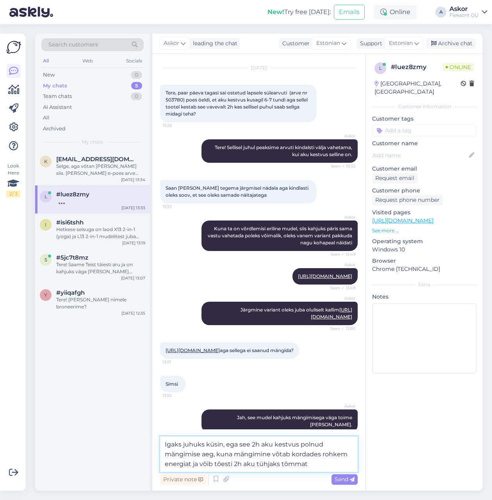
type textarea "Igaks juhuks küsin, ega see 2h aku kestvus polnud mängimise aeg, kuna mängimine…"
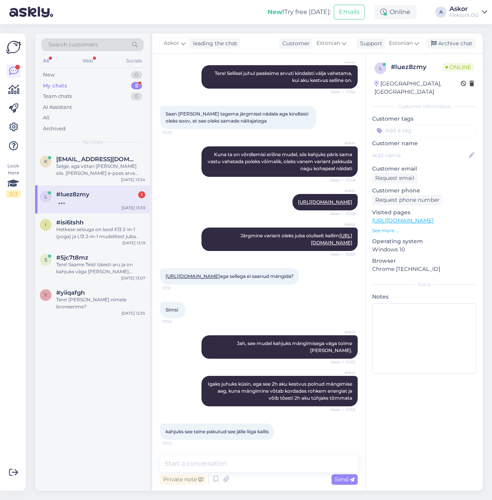
scroll to position [154, 0]
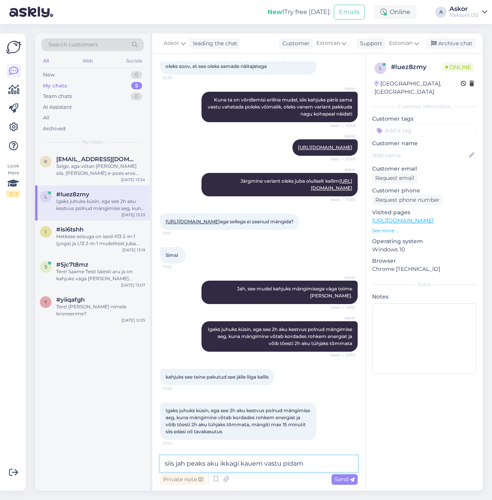
type textarea "siis jah peaks aku ikkagi kauem vastu pidama"
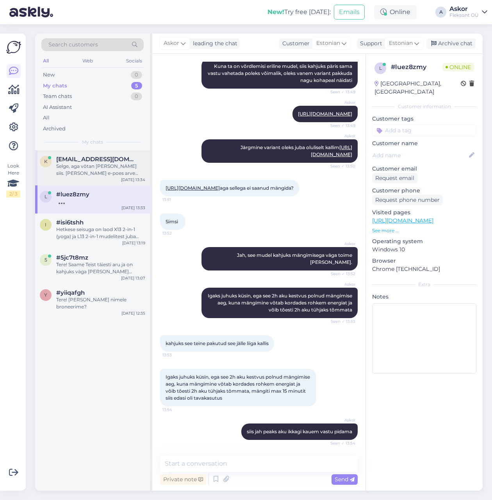
click at [82, 163] on div "Selge, aga võtan [PERSON_NAME] siis. [PERSON_NAME] e-poes arve kirjutada [EMAIL…" at bounding box center [100, 170] width 89 height 14
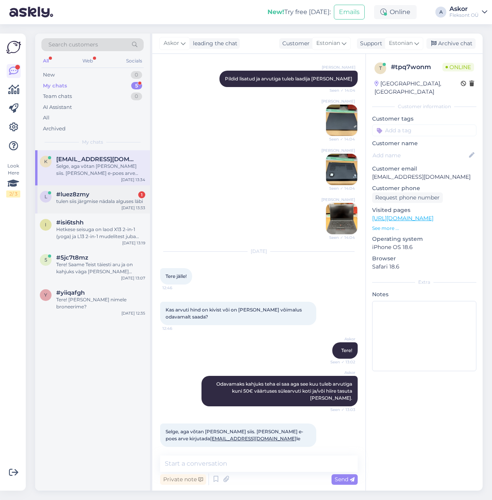
drag, startPoint x: 105, startPoint y: 203, endPoint x: 149, endPoint y: 209, distance: 44.9
click at [105, 203] on div "tulen siis järgmise nädala alguses läbi" at bounding box center [100, 201] width 89 height 7
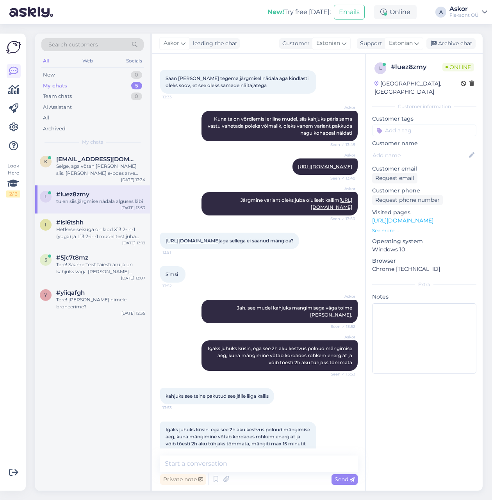
scroll to position [221, 0]
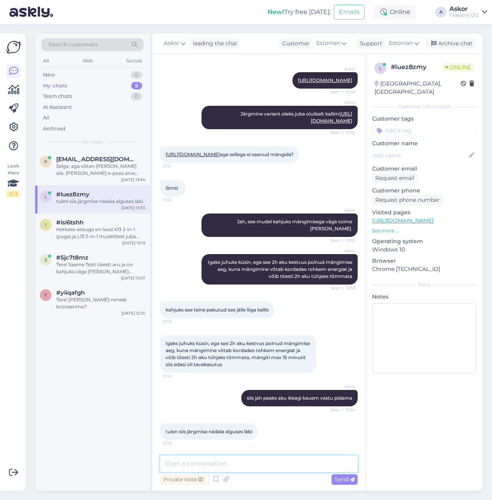
click at [215, 466] on textarea at bounding box center [258, 463] width 197 height 16
click at [224, 466] on textarea at bounding box center [258, 463] width 197 height 16
paste textarea "[URL][DOMAIN_NAME]"
type textarea "Üks variant, mis pole [PERSON_NAME] HP oleks siis [URL][DOMAIN_NAME]"
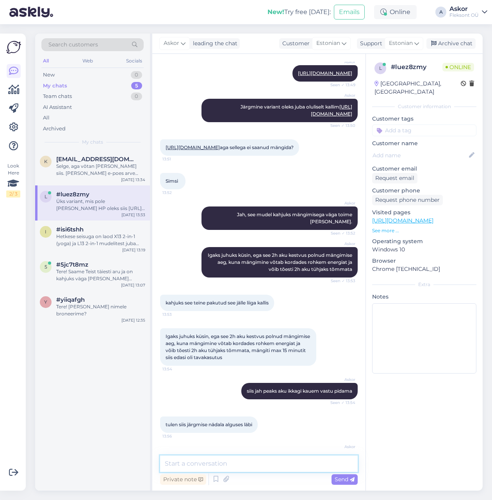
scroll to position [262, 0]
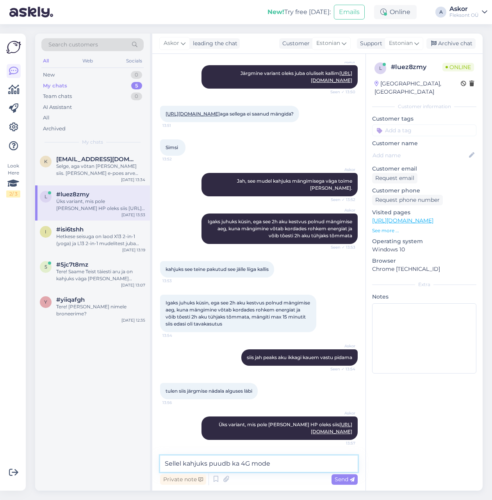
type textarea "Sellel kahjuks puudb ka 4G modem"
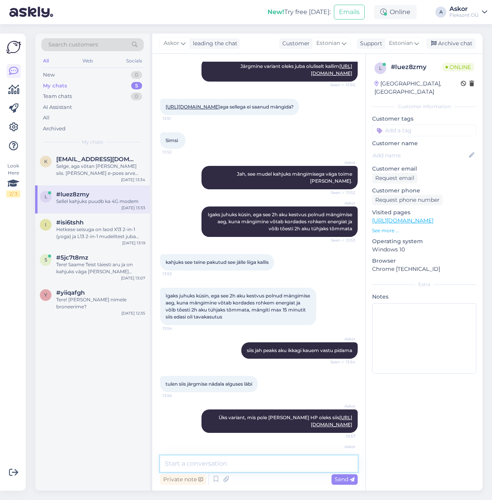
scroll to position [295, 0]
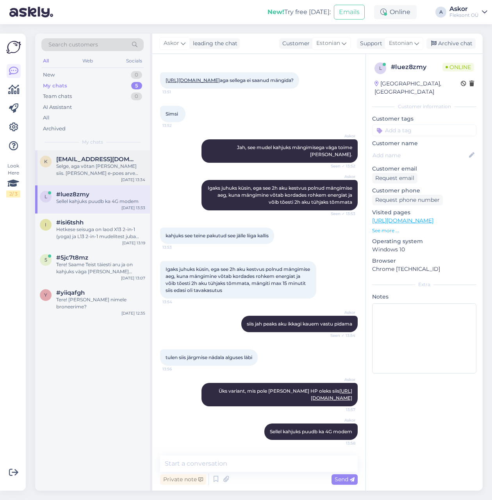
click at [89, 165] on div "Selge, aga võtan [PERSON_NAME] siis. [PERSON_NAME] e-poes arve kirjutada [EMAIL…" at bounding box center [100, 170] width 89 height 14
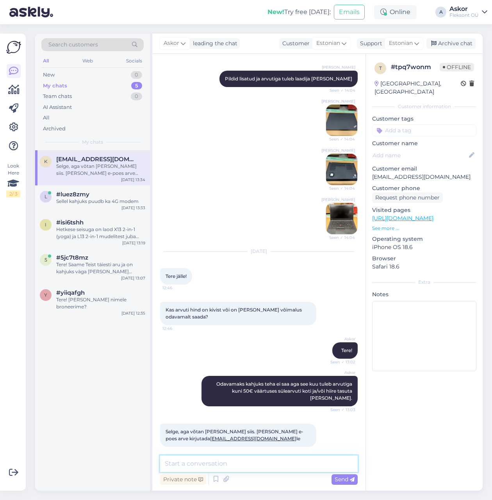
click at [252, 459] on textarea at bounding box center [258, 463] width 197 height 16
click at [91, 198] on div "Sellel kahjuks puudb ka 4G modem" at bounding box center [100, 201] width 89 height 7
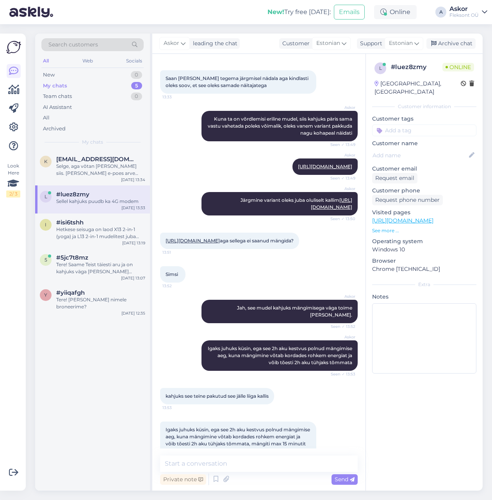
scroll to position [295, 0]
